Goal: Information Seeking & Learning: Find contact information

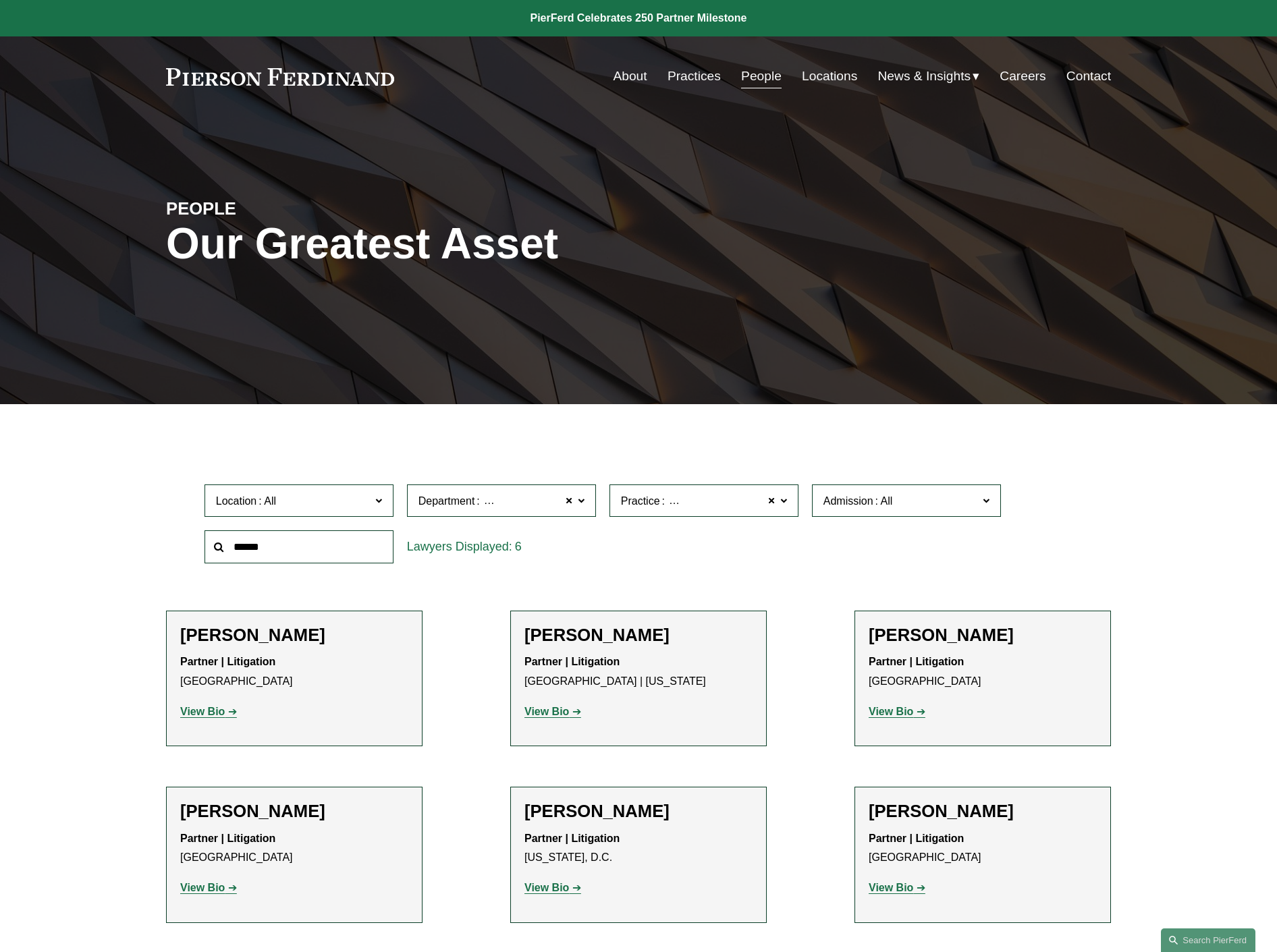
scroll to position [269, 0]
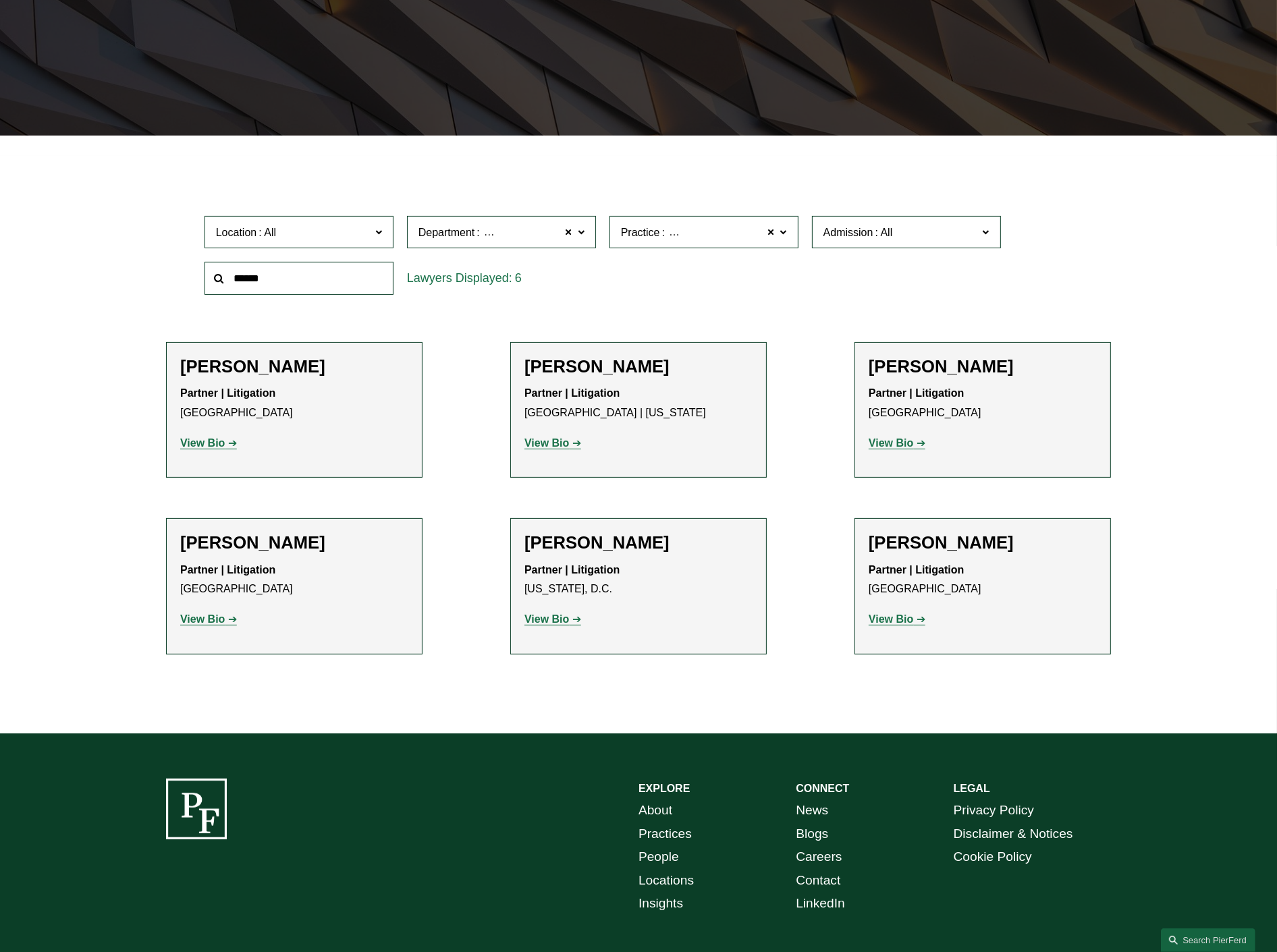
click at [324, 289] on input "text" at bounding box center [299, 278] width 189 height 33
type input "*"
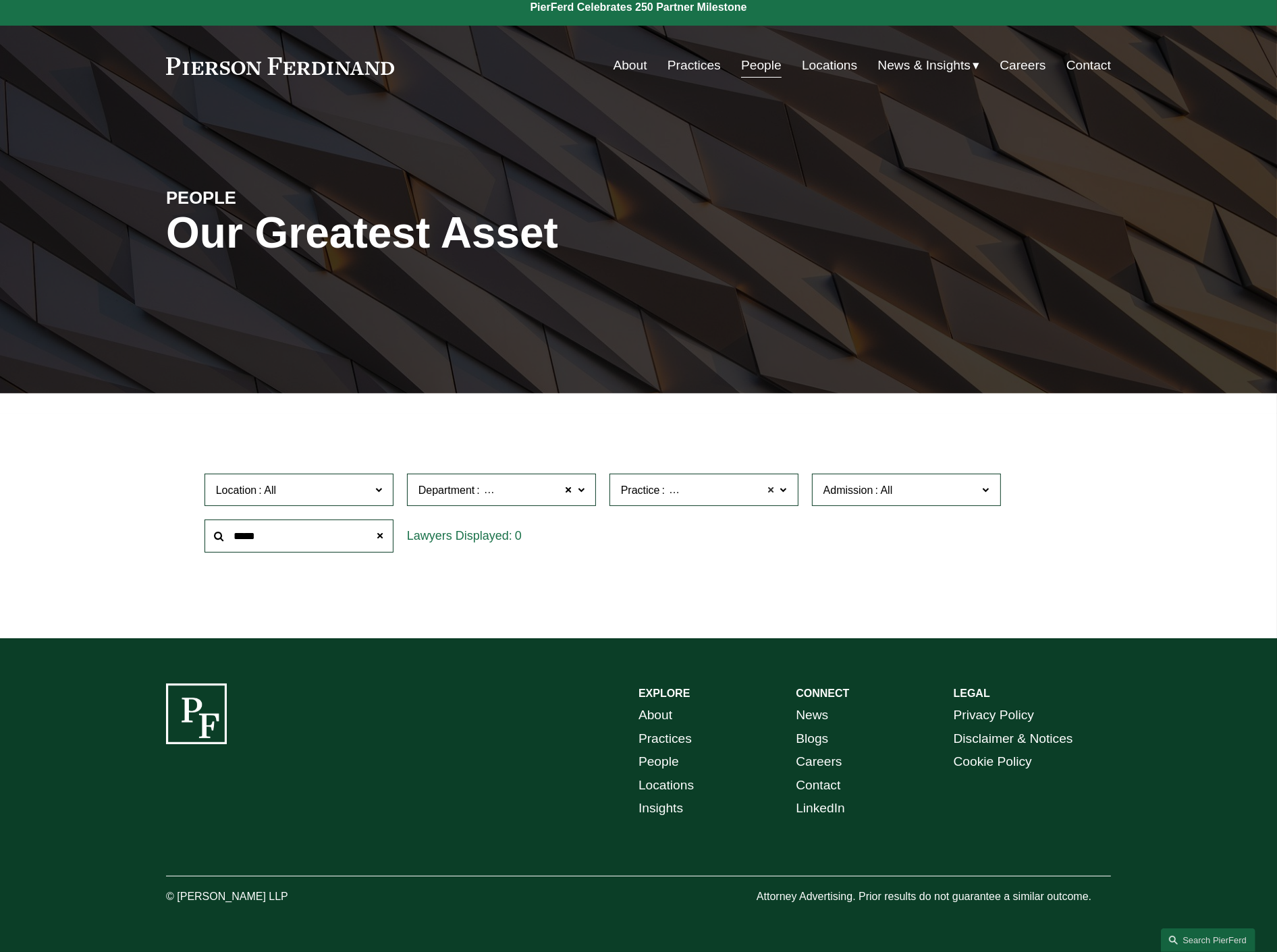
click at [772, 484] on span at bounding box center [771, 490] width 8 height 18
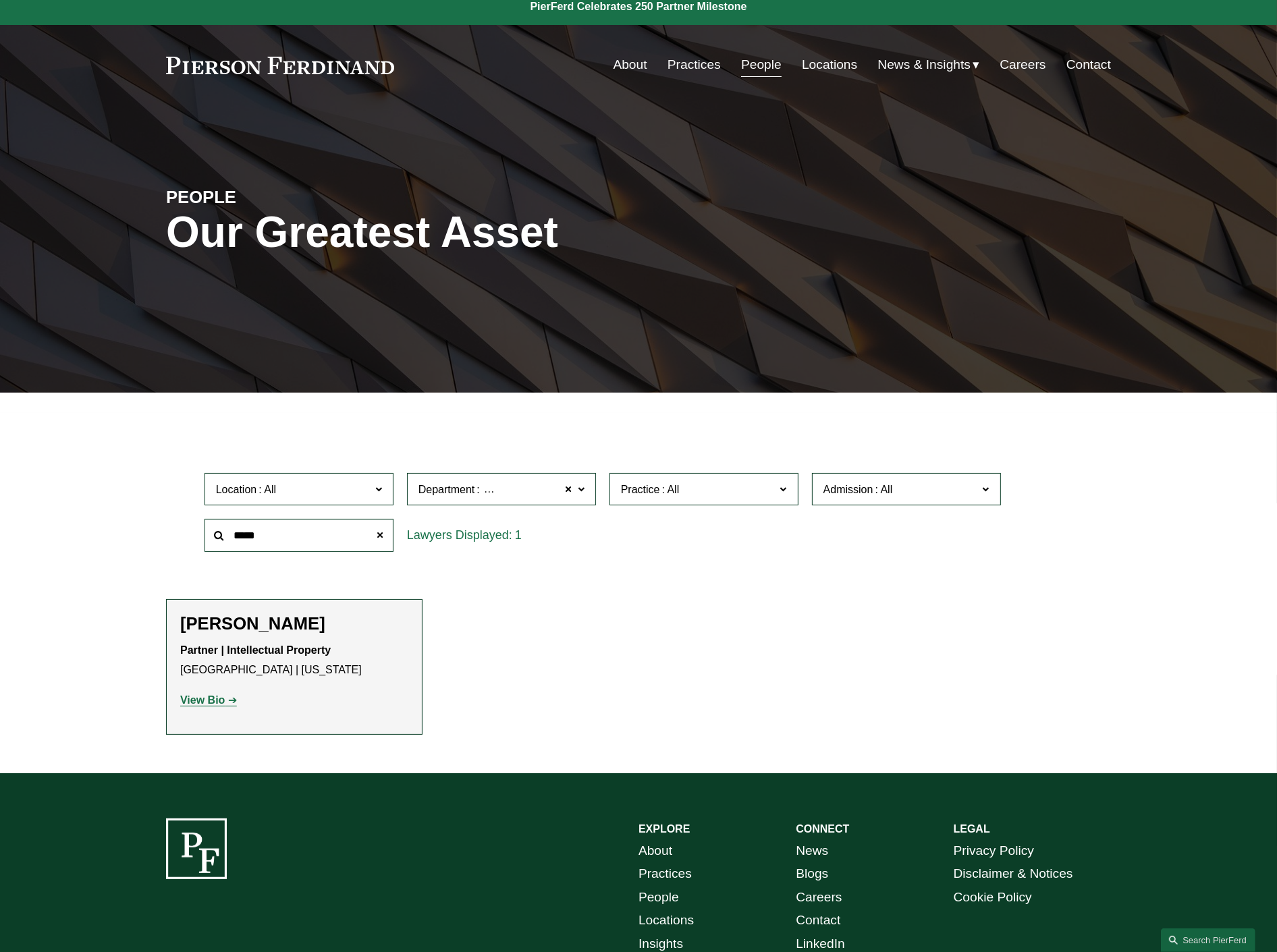
click at [563, 492] on span "Department Intellectual Property" at bounding box center [495, 489] width 154 height 18
drag, startPoint x: 279, startPoint y: 537, endPoint x: 186, endPoint y: 508, distance: 97.4
click at [186, 508] on div "Location All [GEOGRAPHIC_DATA] [GEOGRAPHIC_DATA] [GEOGRAPHIC_DATA] [GEOGRAPHIC_…" at bounding box center [638, 512] width 945 height 92
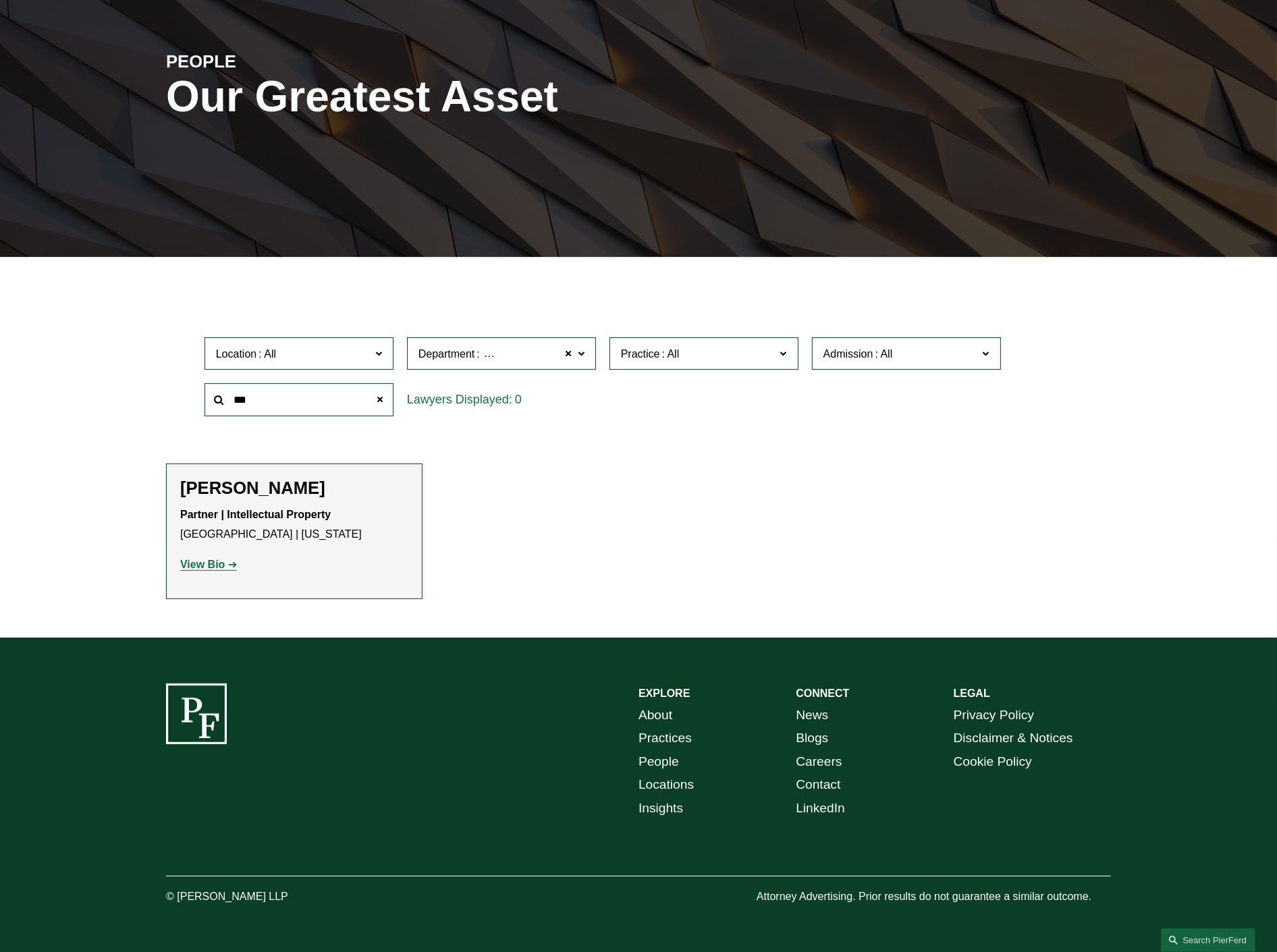
scroll to position [11, 0]
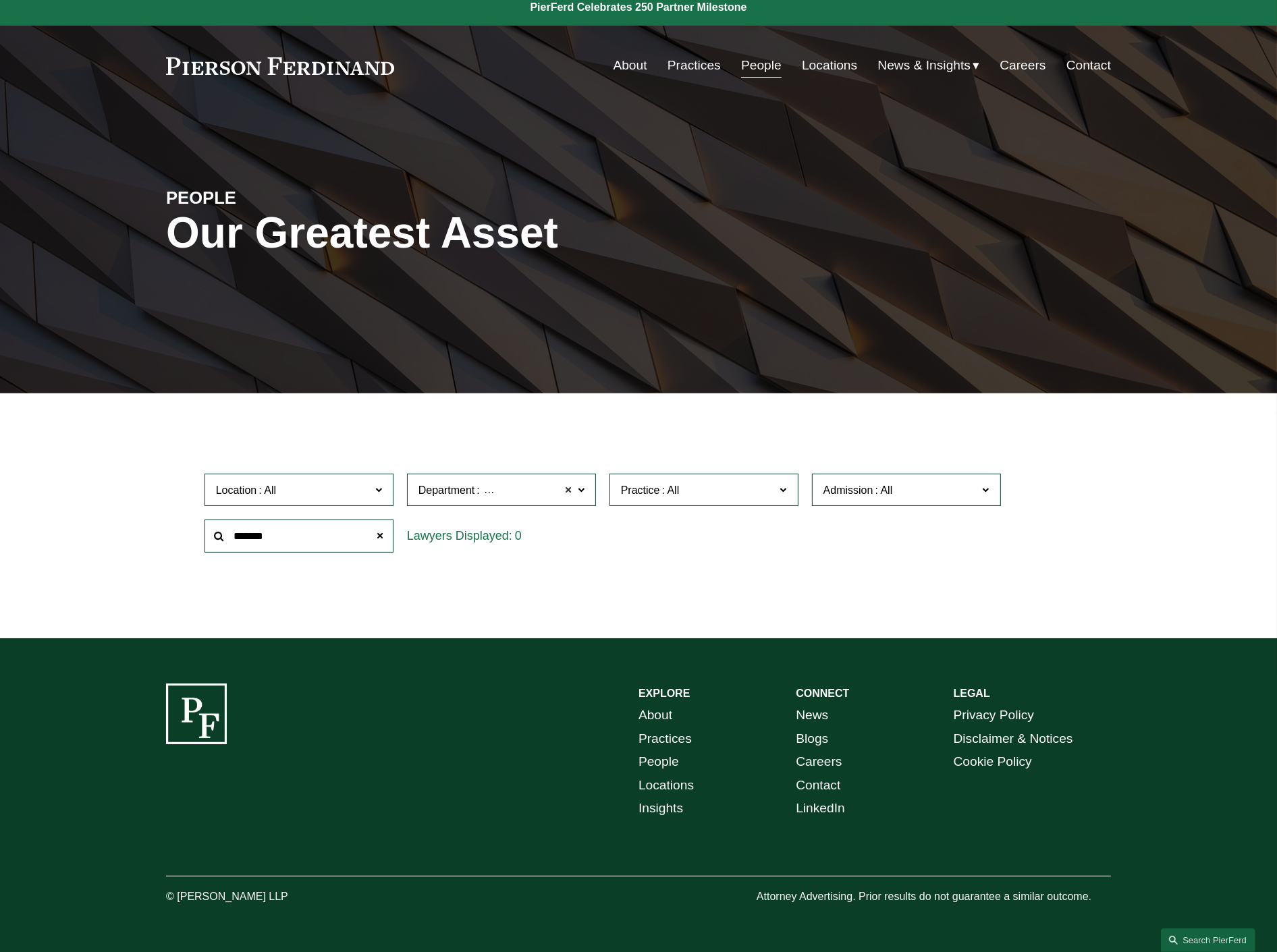
click at [568, 487] on span at bounding box center [568, 490] width 8 height 18
click at [257, 540] on input "*******" at bounding box center [299, 536] width 189 height 33
click at [318, 532] on input "******" at bounding box center [299, 536] width 189 height 33
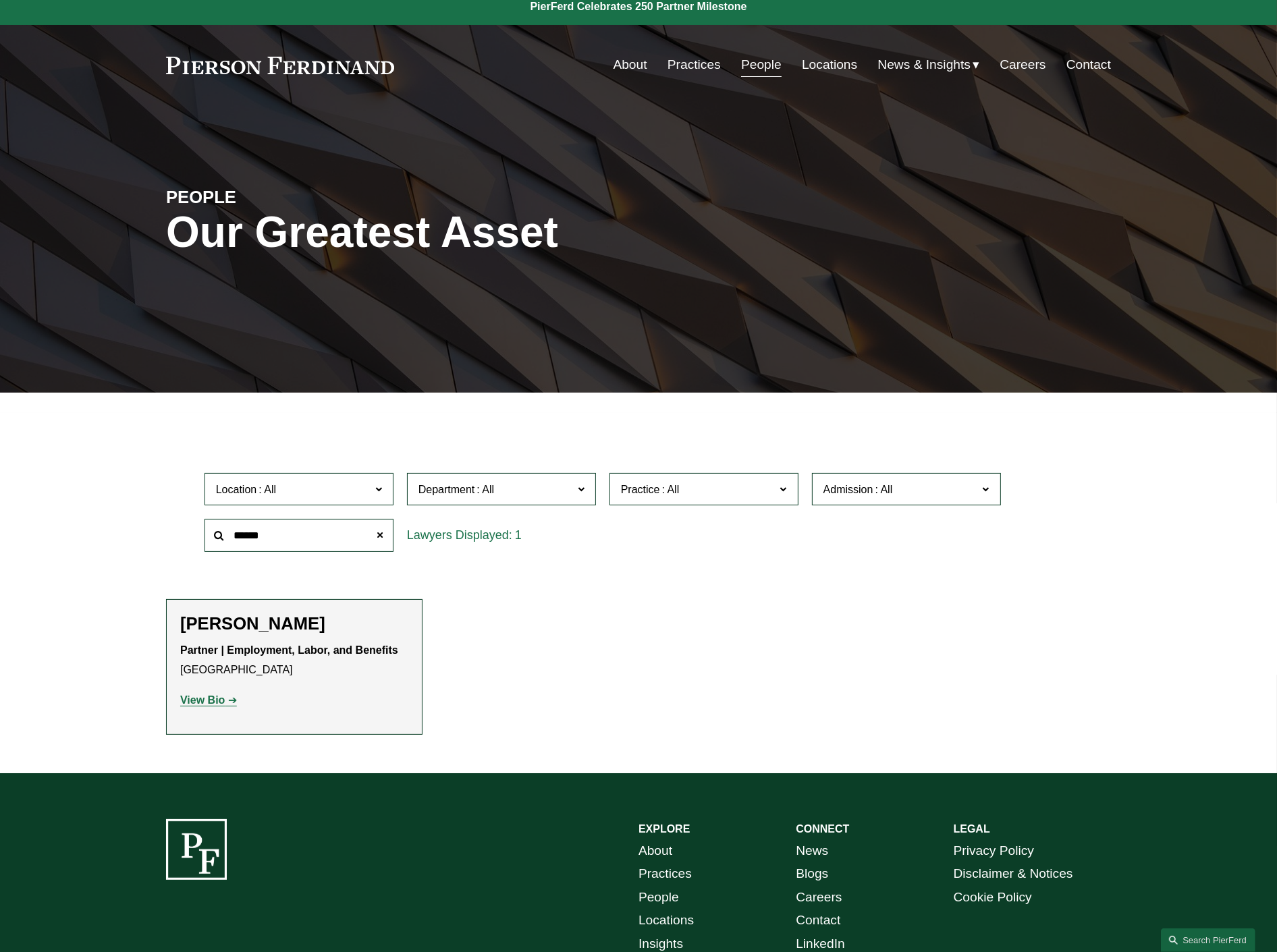
type input "******"
click at [204, 702] on strong "View Bio" at bounding box center [202, 700] width 44 height 11
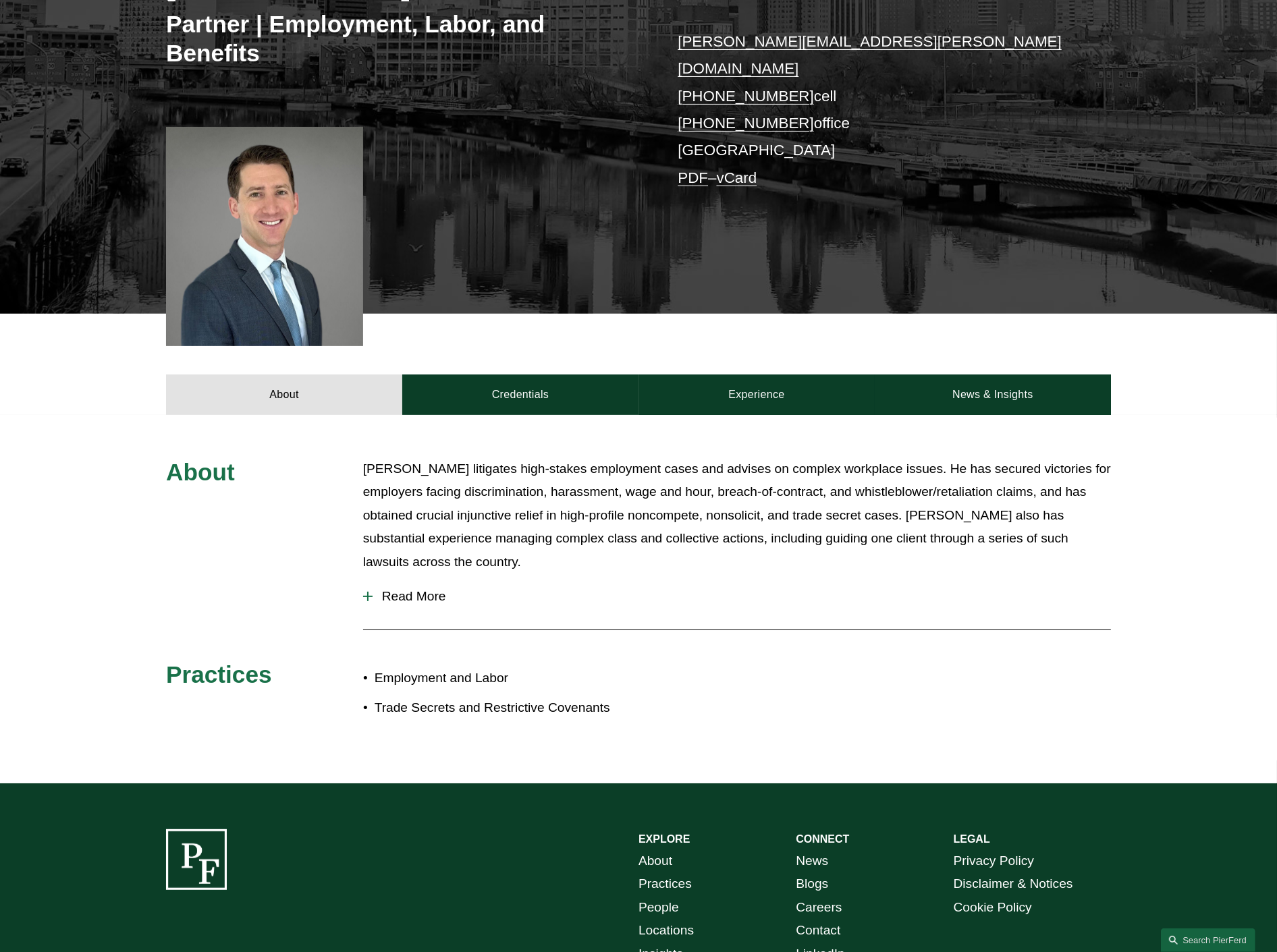
scroll to position [299, 0]
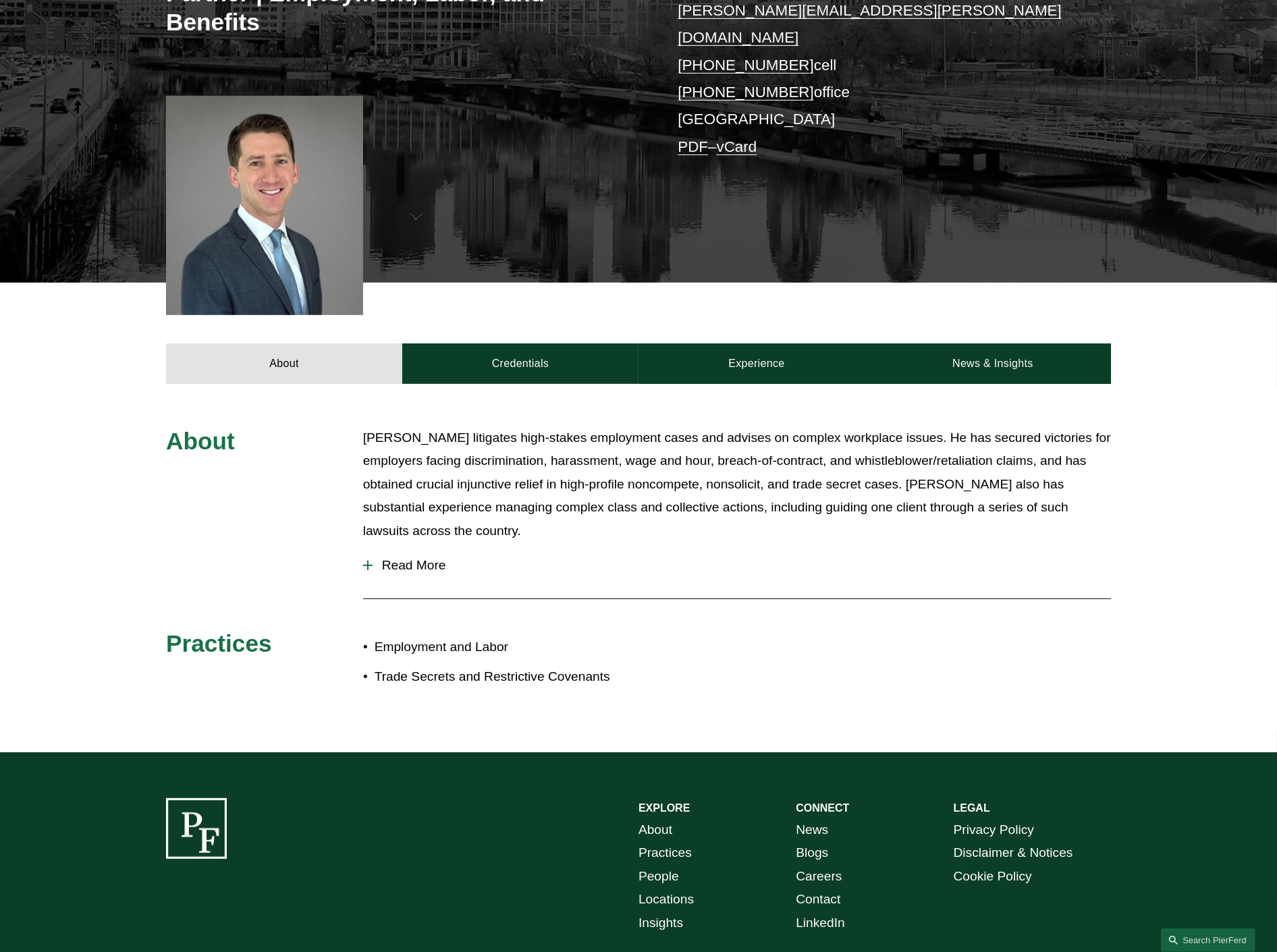
click at [393, 558] on span "Read More" at bounding box center [741, 565] width 739 height 15
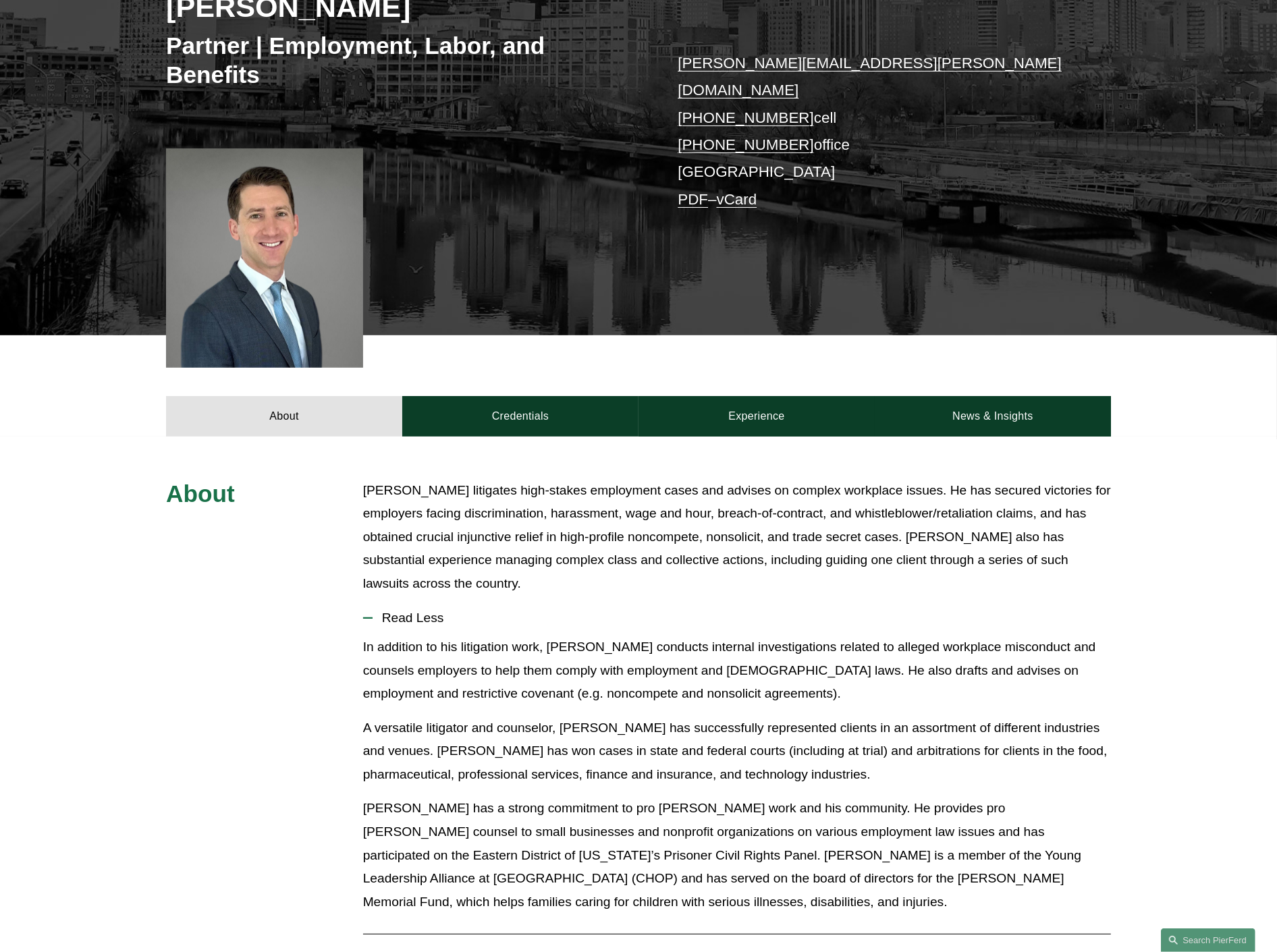
scroll to position [150, 0]
